Goal: Task Accomplishment & Management: Use online tool/utility

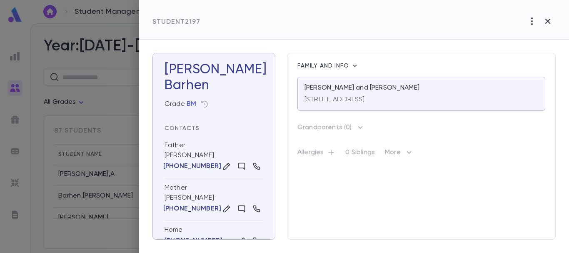
click at [49, 11] on div at bounding box center [284, 126] width 569 height 253
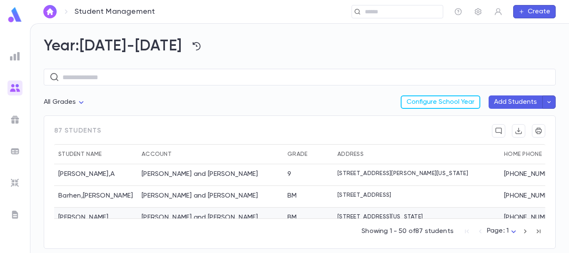
drag, startPoint x: 339, startPoint y: 214, endPoint x: 392, endPoint y: 208, distance: 53.3
drag, startPoint x: 392, startPoint y: 208, endPoint x: 336, endPoint y: 226, distance: 58.4
click at [336, 226] on div "Showing 1 - 50 of 87 students Page: 1 *" at bounding box center [300, 229] width 492 height 22
click at [17, 54] on img at bounding box center [15, 56] width 10 height 10
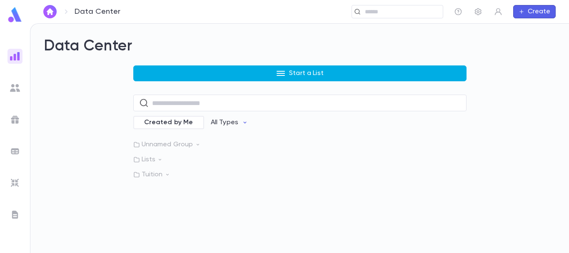
click at [268, 71] on button "Start a List" at bounding box center [300, 73] width 334 height 16
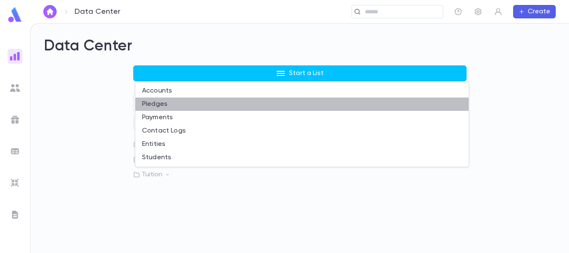
click at [165, 103] on li "Pledges" at bounding box center [302, 104] width 334 height 13
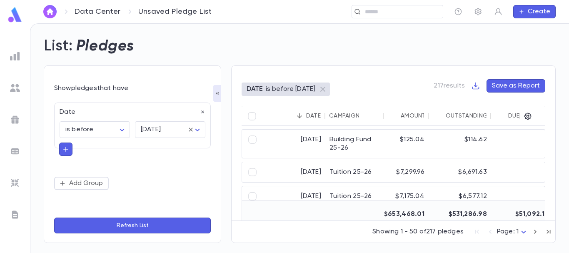
click at [159, 224] on button "Refresh List" at bounding box center [132, 226] width 157 height 16
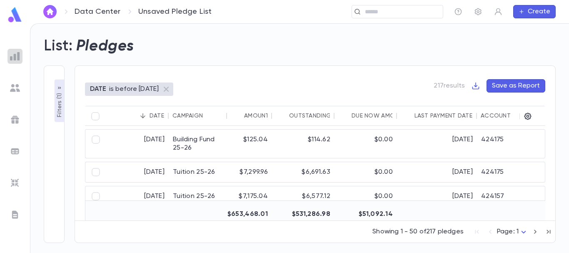
click at [16, 57] on img at bounding box center [15, 56] width 10 height 10
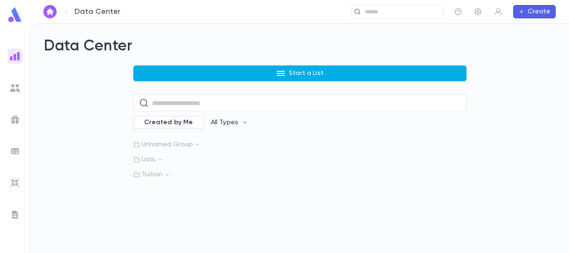
click at [189, 70] on button "Start a List" at bounding box center [300, 73] width 334 height 16
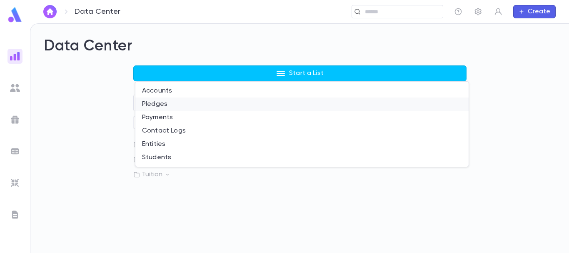
click at [173, 105] on li "Pledges" at bounding box center [302, 104] width 334 height 13
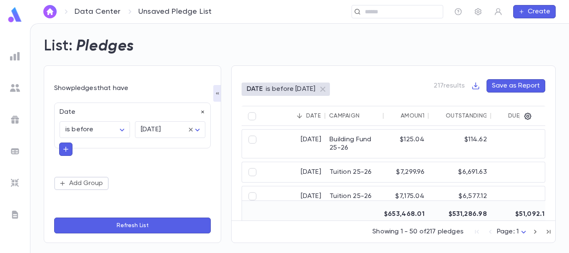
click at [203, 110] on icon "button" at bounding box center [203, 112] width 6 height 6
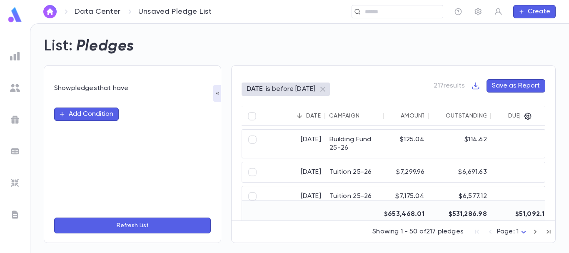
click at [178, 225] on button "Refresh List" at bounding box center [132, 226] width 157 height 16
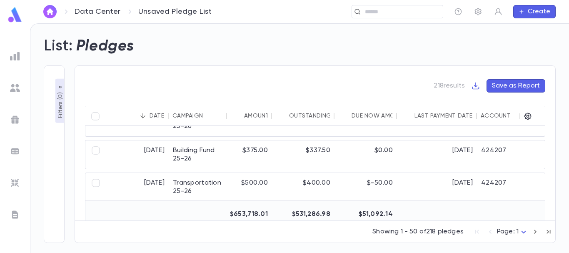
drag, startPoint x: 325, startPoint y: 217, endPoint x: 344, endPoint y: 219, distance: 19.3
click at [344, 219] on div "9/2/2025 Transportation 25-26 $500.00 $500.00 $50.00 424205 Goldman, Avrohom an…" at bounding box center [315, 173] width 461 height 95
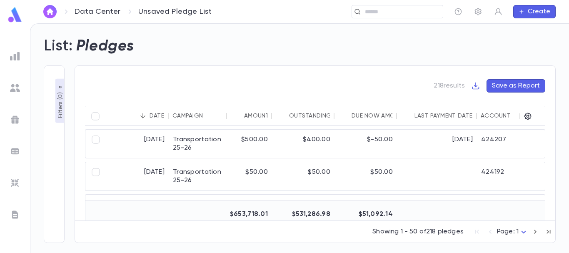
click at [139, 46] on div "List: Pledges" at bounding box center [295, 41] width 522 height 28
